Goal: Information Seeking & Learning: Compare options

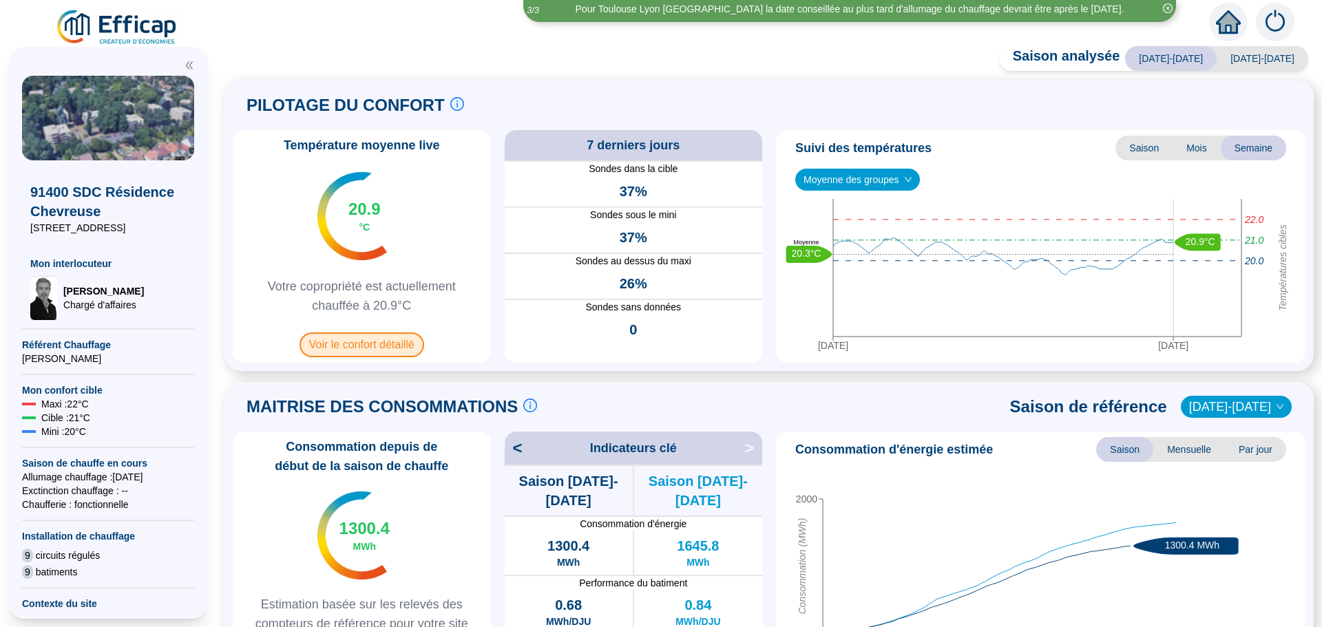
click at [402, 351] on span "Voir le confort détaillé" at bounding box center [362, 345] width 125 height 25
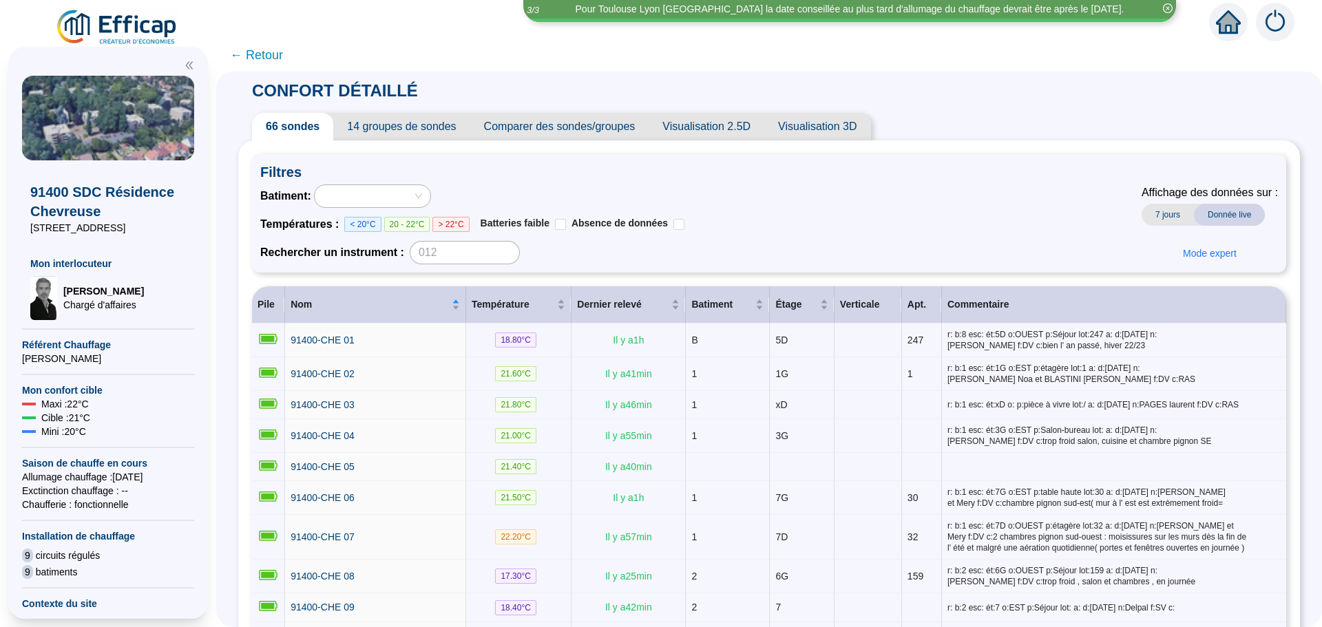
click at [603, 128] on span "Comparer des sondes/groupes" at bounding box center [559, 127] width 179 height 28
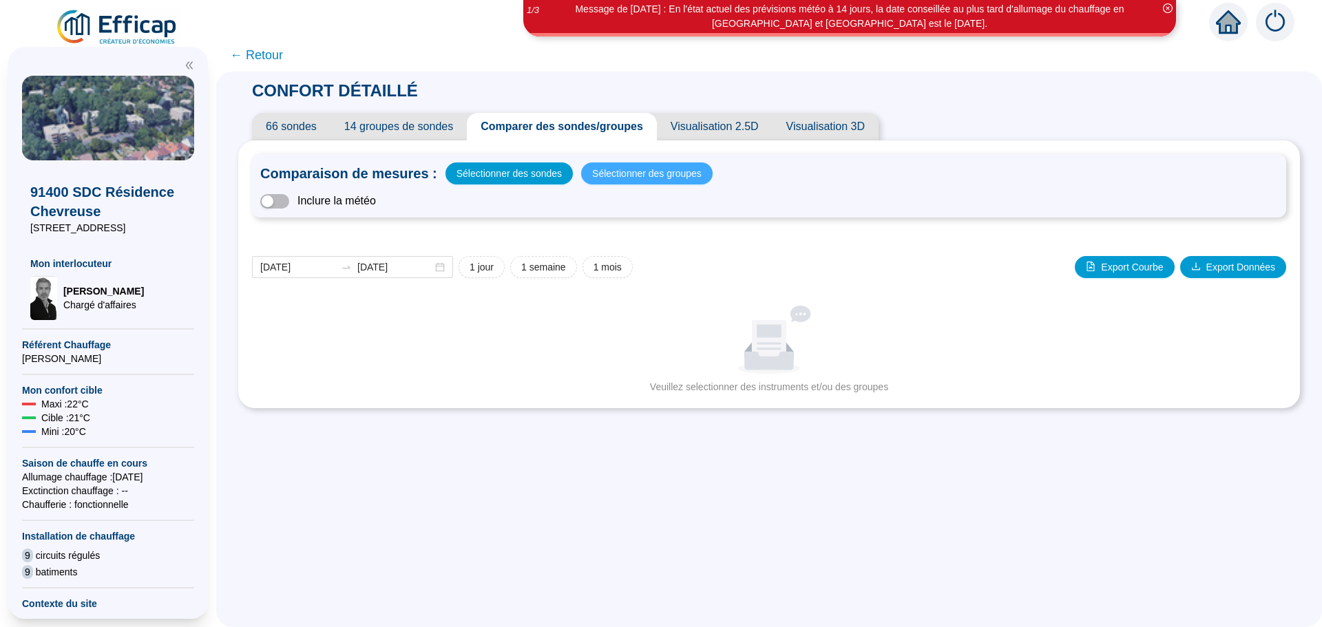
click at [686, 178] on span "Sélectionner des groupes" at bounding box center [647, 173] width 110 height 19
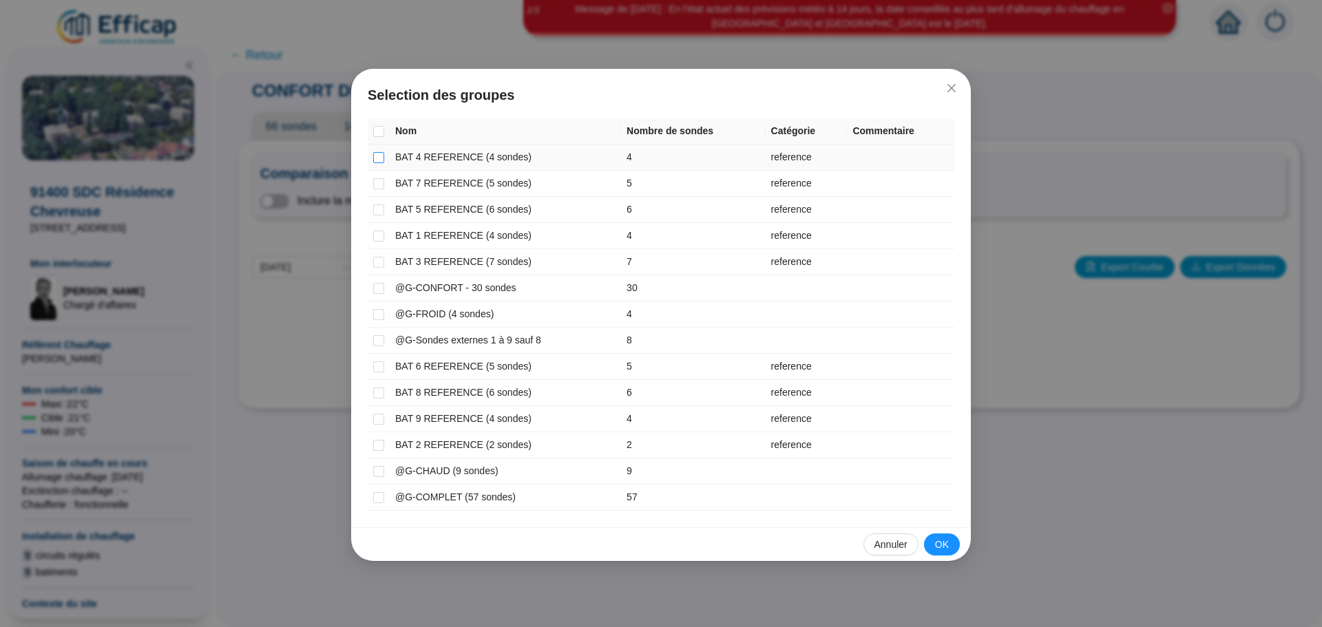
click at [380, 152] on input "checkbox" at bounding box center [378, 157] width 11 height 11
checkbox input "true"
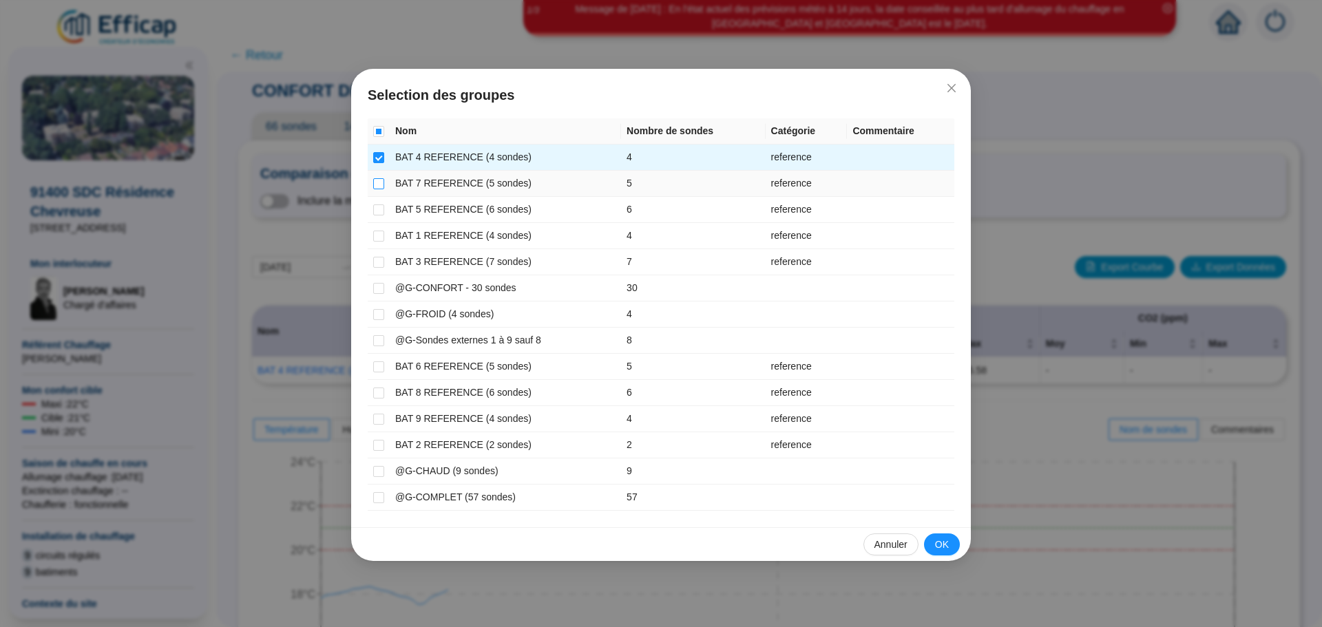
click at [375, 181] on input "checkbox" at bounding box center [378, 183] width 11 height 11
checkbox input "true"
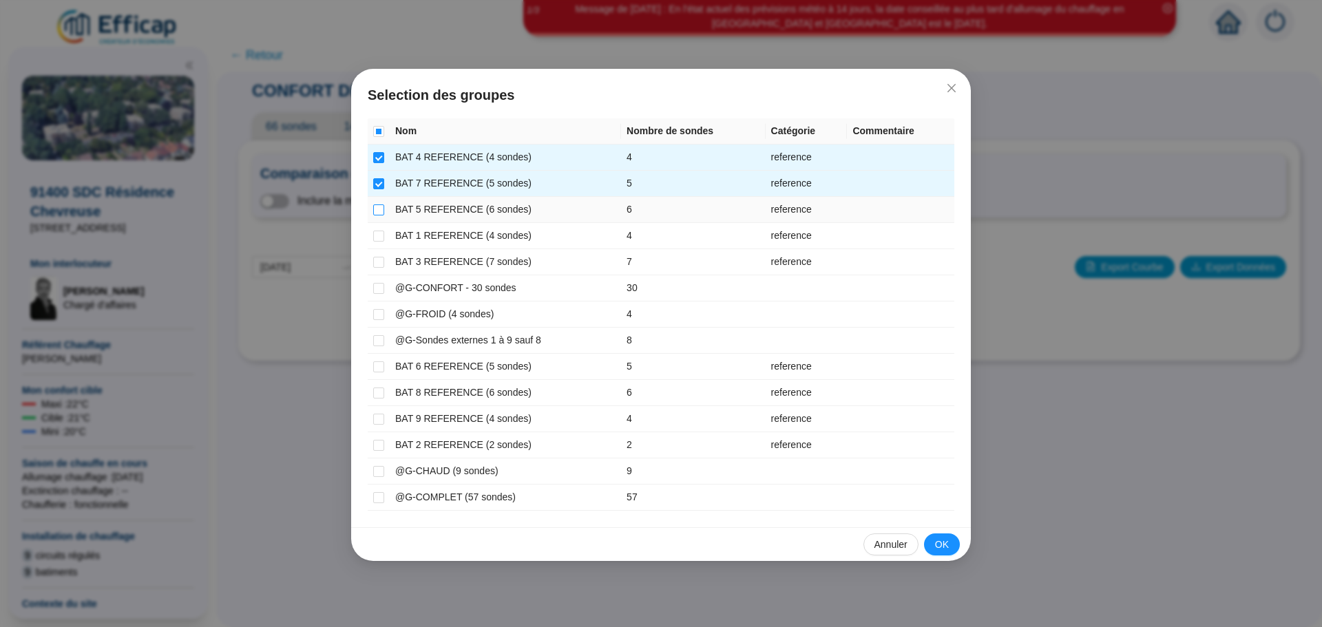
click at [375, 214] on input "checkbox" at bounding box center [378, 210] width 11 height 11
checkbox input "true"
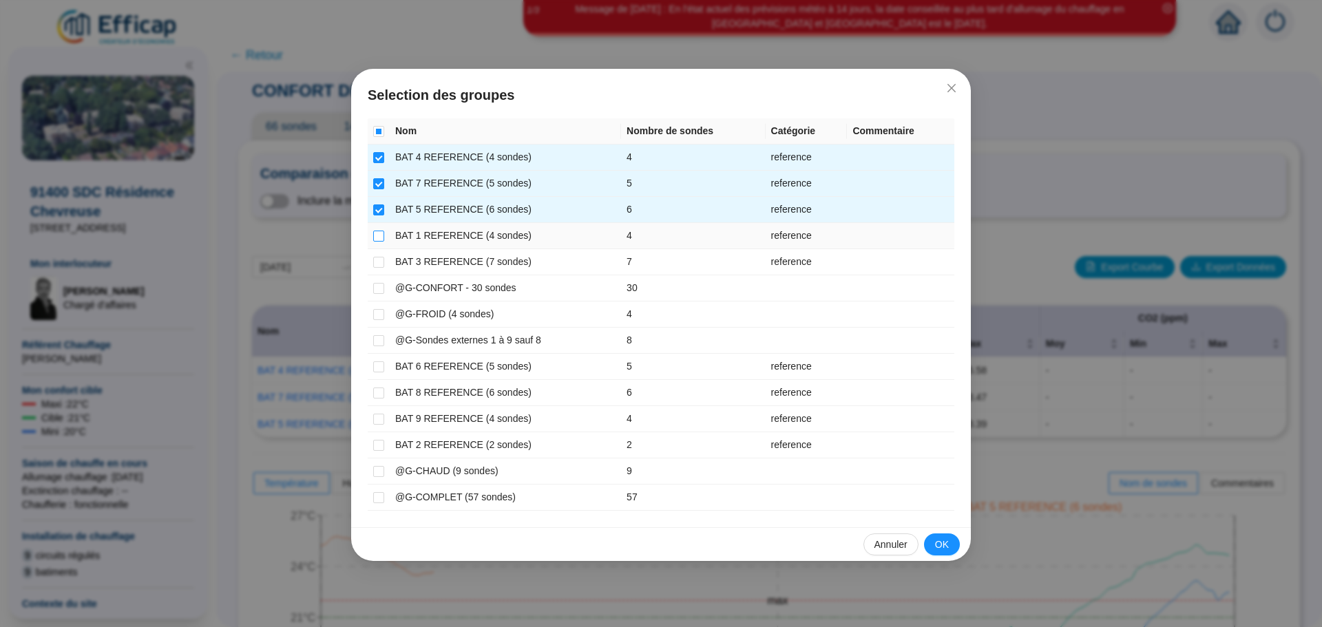
click at [380, 242] on label at bounding box center [378, 236] width 11 height 14
click at [380, 242] on input "checkbox" at bounding box center [378, 236] width 11 height 11
checkbox input "true"
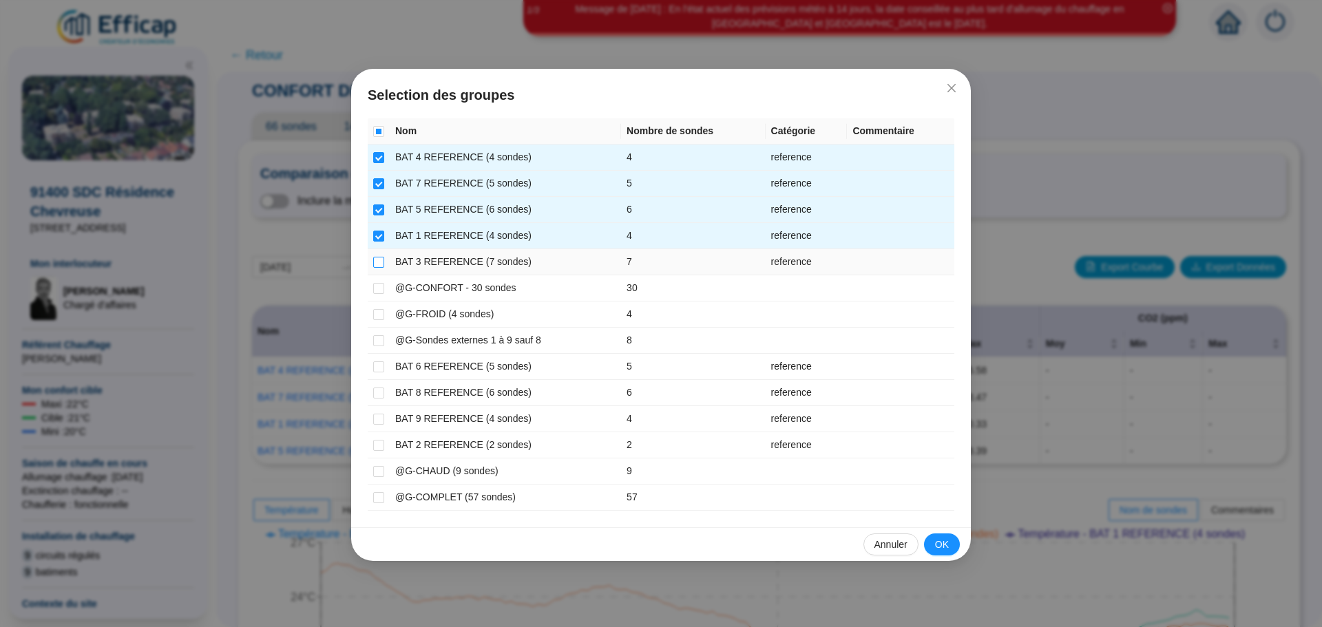
click at [380, 267] on input "checkbox" at bounding box center [378, 262] width 11 height 11
checkbox input "true"
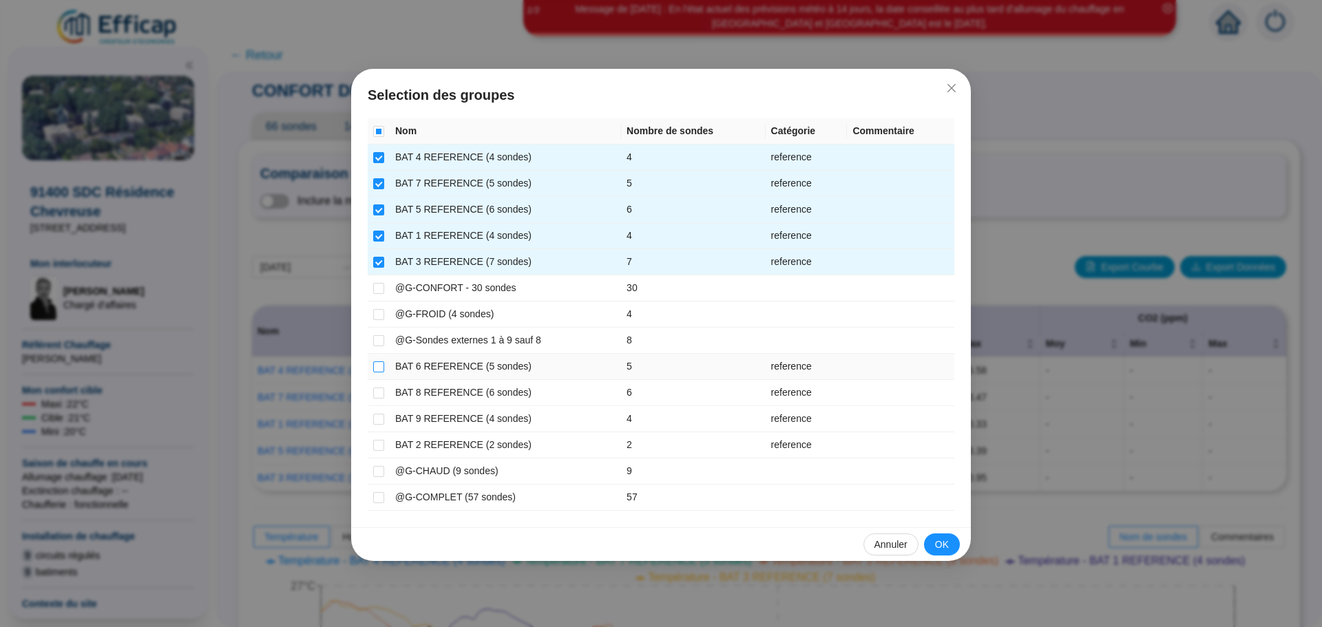
click at [374, 370] on input "checkbox" at bounding box center [378, 367] width 11 height 11
checkbox input "true"
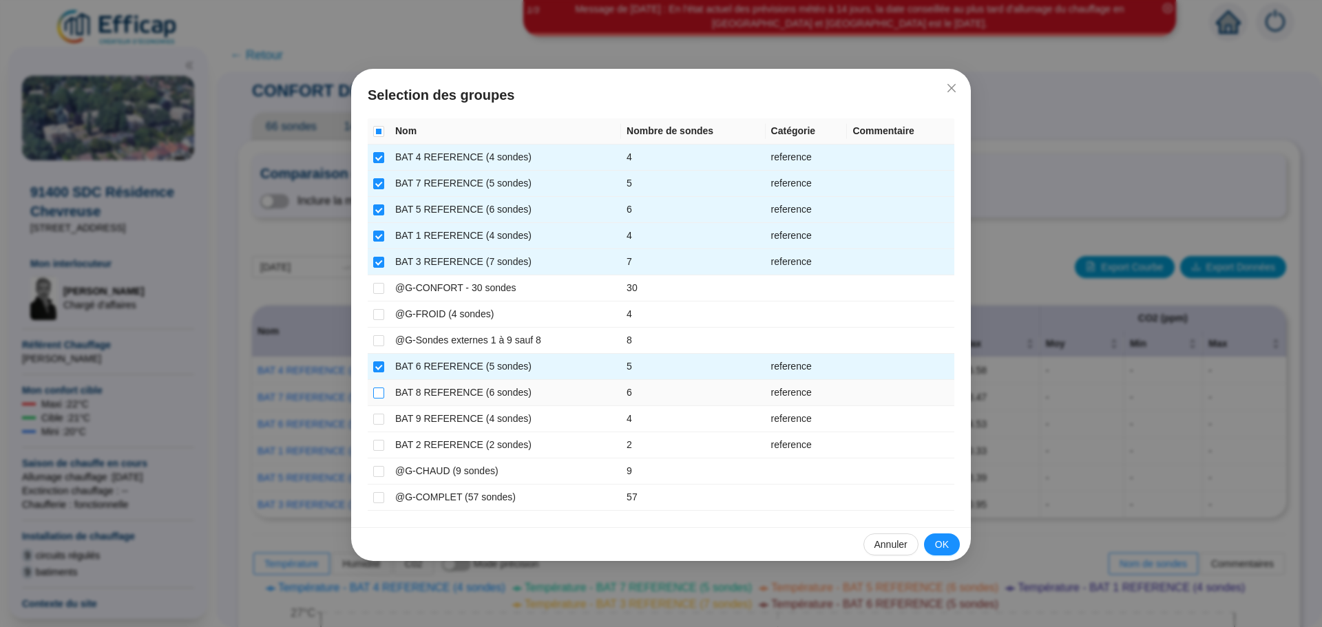
click at [382, 399] on label at bounding box center [378, 393] width 11 height 14
click at [382, 399] on input "checkbox" at bounding box center [378, 393] width 11 height 11
checkbox input "true"
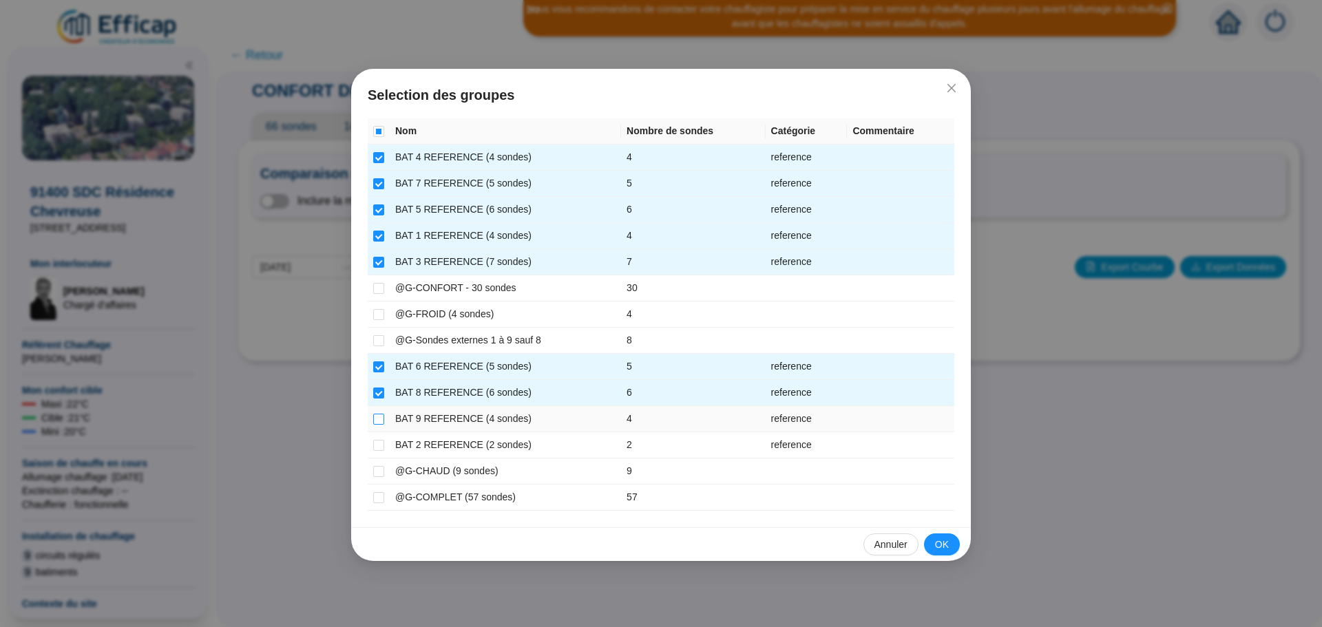
click at [382, 419] on input "checkbox" at bounding box center [378, 419] width 11 height 11
checkbox input "true"
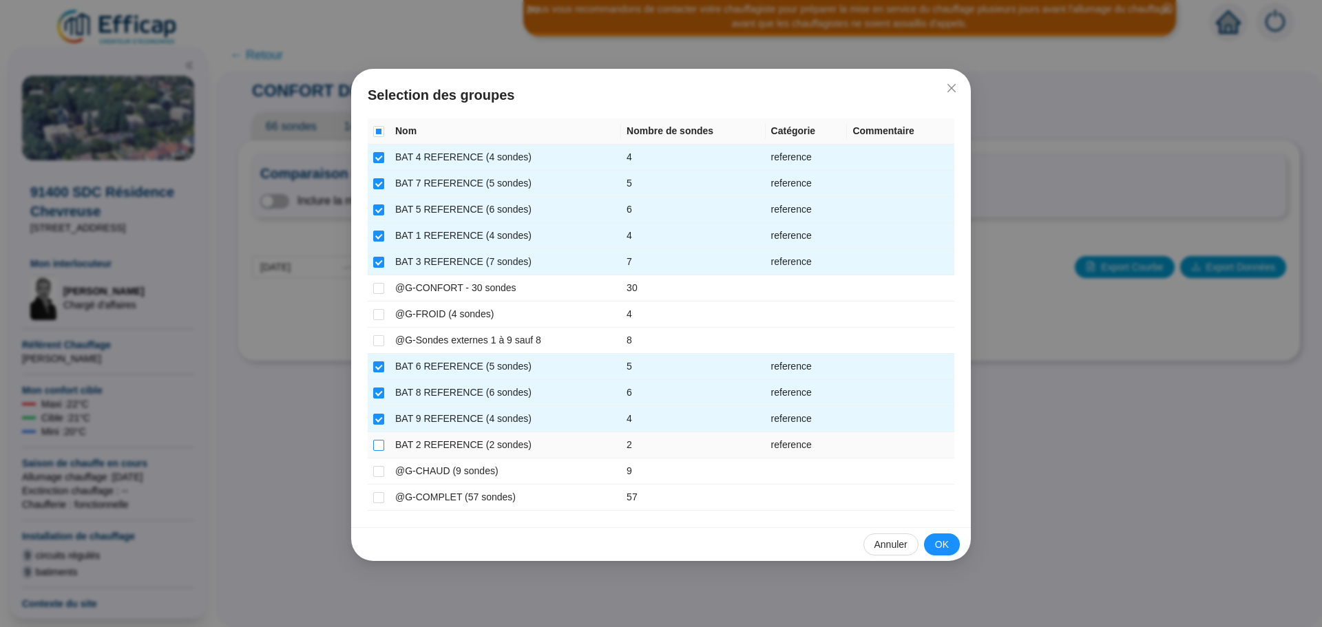
click at [376, 443] on input "checkbox" at bounding box center [378, 445] width 11 height 11
checkbox input "true"
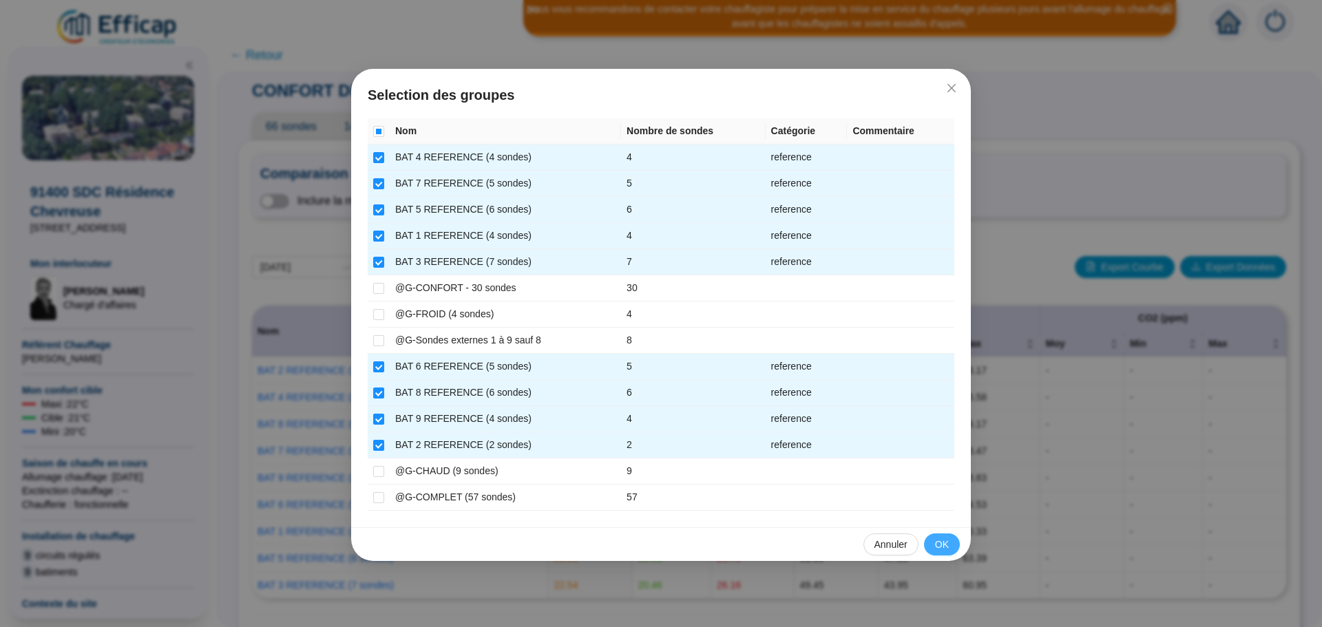
click at [951, 545] on button "OK" at bounding box center [942, 545] width 36 height 22
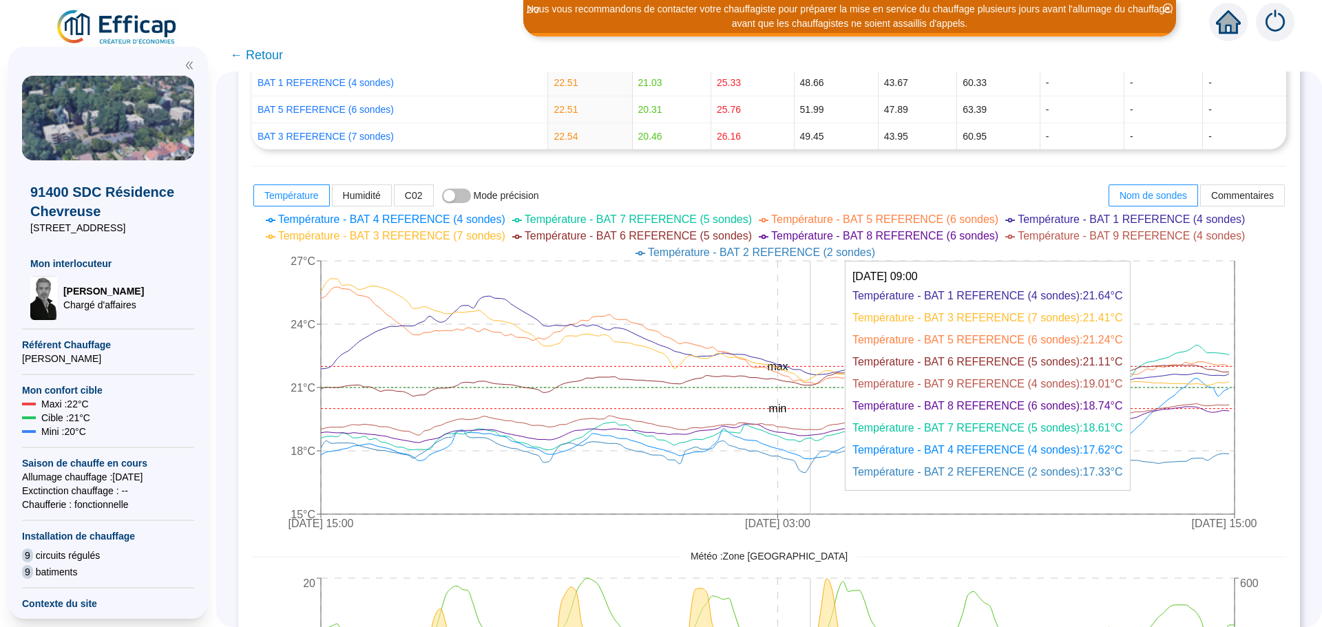
scroll to position [551, 0]
